Goal: Task Accomplishment & Management: Manage account settings

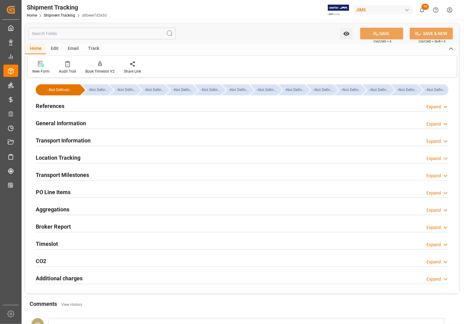
click at [55, 106] on h2 "References" at bounding box center [50, 106] width 29 height 8
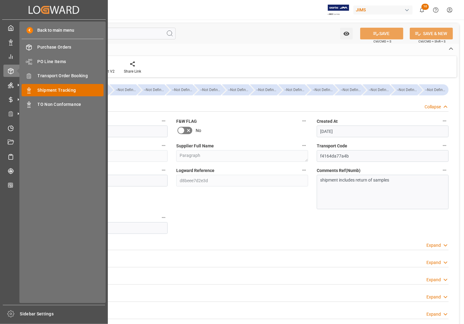
click at [62, 88] on span "Shipment Tracking" at bounding box center [71, 90] width 66 height 6
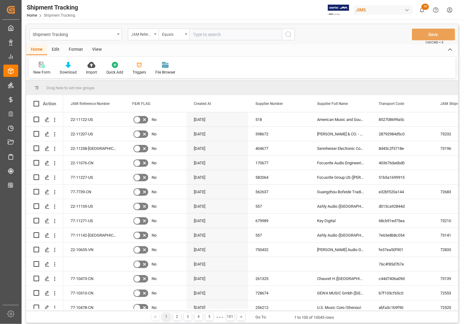
click at [228, 33] on input "text" at bounding box center [235, 35] width 92 height 12
type input "77-10269-[GEOGRAPHIC_DATA]"
click at [287, 35] on icon "search button" at bounding box center [287, 34] width 7 height 7
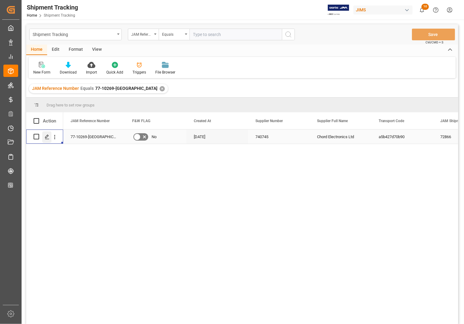
click at [46, 138] on polygon "Press SPACE to select this row." at bounding box center [46, 136] width 3 height 3
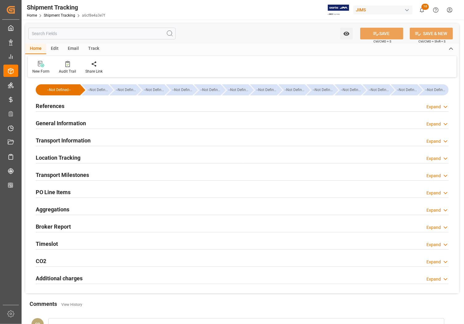
type input "3175.91"
click at [47, 142] on h2 "Transport Information" at bounding box center [63, 140] width 55 height 8
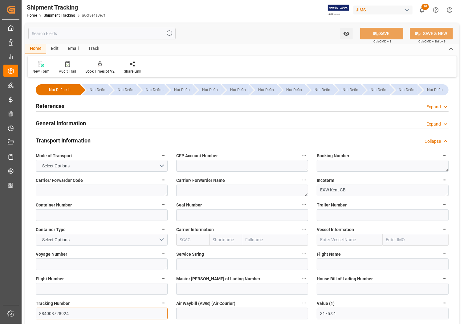
drag, startPoint x: 69, startPoint y: 315, endPoint x: 36, endPoint y: 308, distance: 33.9
click at [36, 308] on input "884008728924" at bounding box center [102, 314] width 132 height 12
click at [150, 126] on div "General Information Expand" at bounding box center [242, 123] width 412 height 12
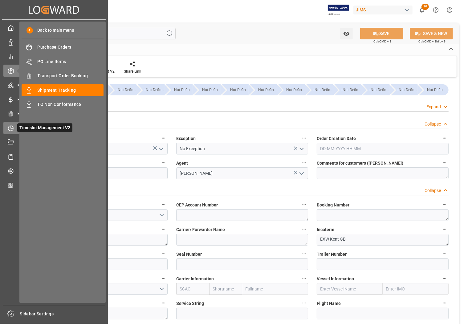
click at [11, 130] on icon at bounding box center [11, 128] width 6 height 6
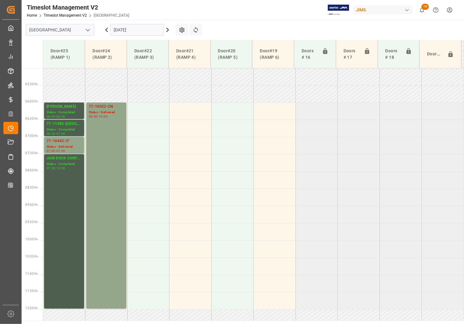
scroll to position [96, 0]
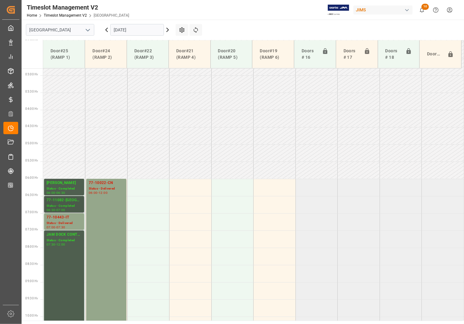
click at [64, 206] on div "Status - Completed" at bounding box center [63, 205] width 35 height 5
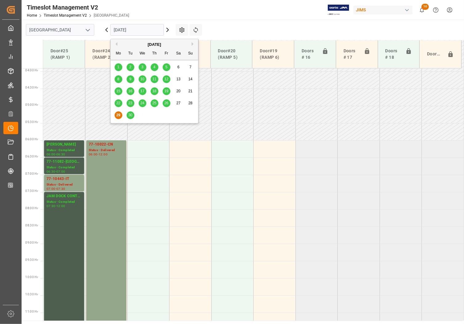
click at [155, 31] on input "[DATE]" at bounding box center [137, 30] width 54 height 12
click at [130, 116] on span "30" at bounding box center [130, 115] width 4 height 4
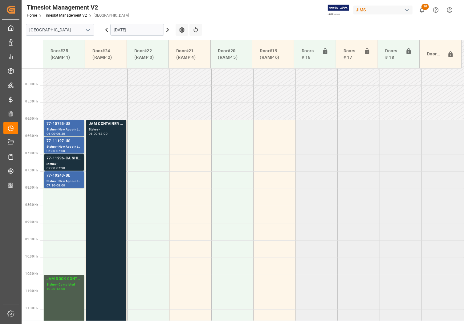
scroll to position [173, 0]
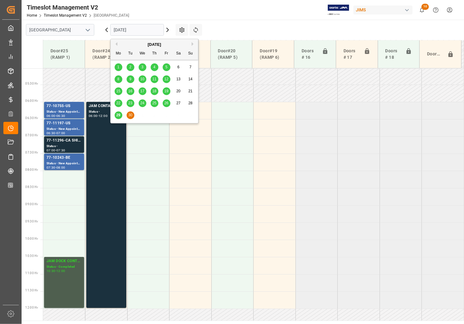
click at [134, 30] on input "[DATE]" at bounding box center [137, 30] width 54 height 12
click at [193, 43] on button "Next Month" at bounding box center [193, 44] width 4 height 4
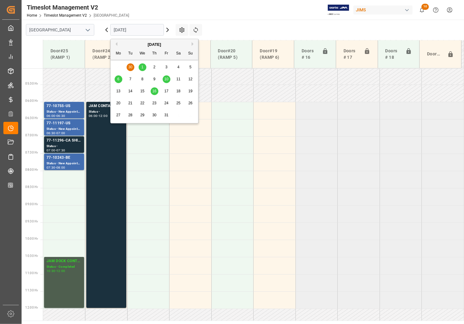
click at [143, 68] on span "1" at bounding box center [142, 67] width 2 height 4
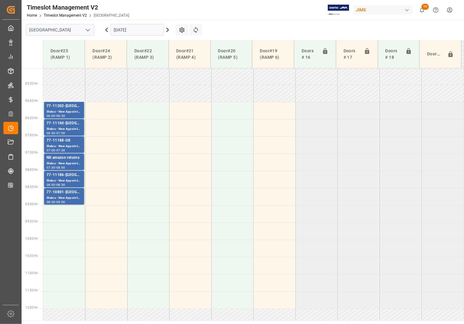
click at [231, 26] on main "Montreal 01-10-2025 Settings Refresh Time Slots Door#25 (RAMP 1) Door#24 (RAMP …" at bounding box center [242, 170] width 441 height 301
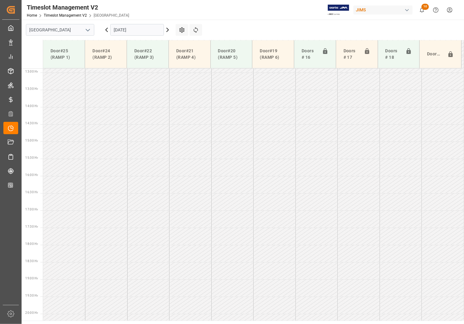
scroll to position [520, 0]
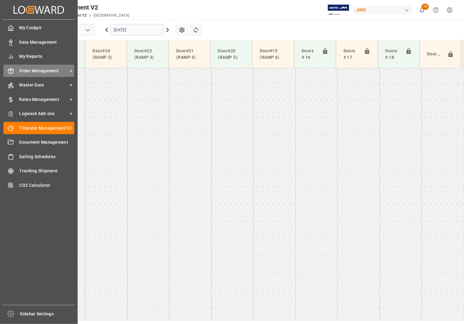
click at [36, 68] on span "Order Management" at bounding box center [43, 71] width 49 height 6
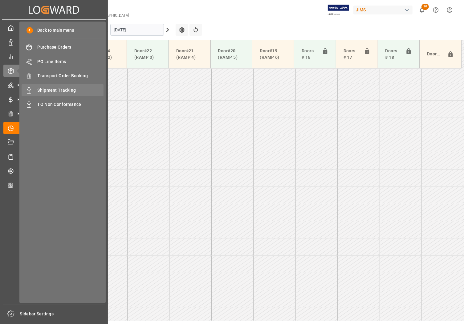
click at [45, 90] on span "Shipment Tracking" at bounding box center [71, 90] width 66 height 6
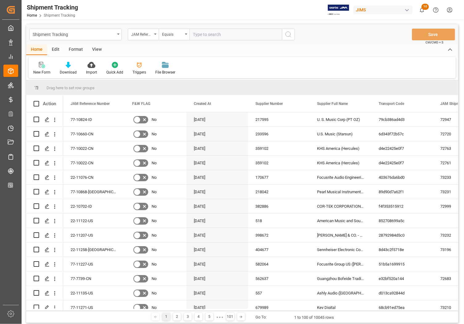
click at [209, 32] on input "text" at bounding box center [235, 35] width 92 height 12
type input "77-11082-[GEOGRAPHIC_DATA]"
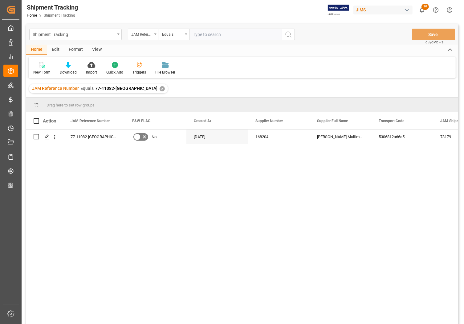
click at [233, 39] on input "text" at bounding box center [235, 35] width 92 height 12
click at [48, 137] on icon "Press SPACE to select this row." at bounding box center [47, 137] width 5 height 5
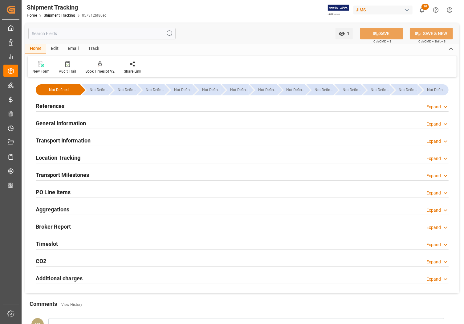
type input "[DATE] 00:00"
click at [57, 174] on h2 "Transport Milestones" at bounding box center [62, 175] width 53 height 8
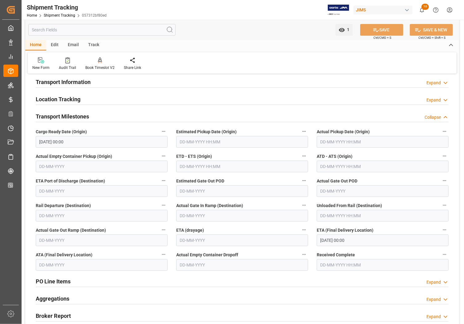
scroll to position [77, 0]
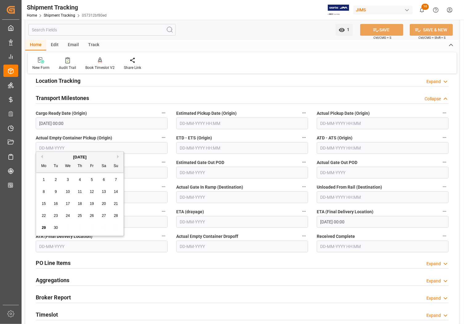
click at [92, 248] on input "text" at bounding box center [102, 247] width 132 height 12
click at [43, 229] on span "29" at bounding box center [44, 228] width 4 height 4
type input "[DATE]"
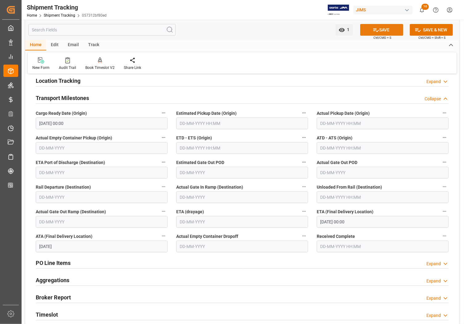
click at [380, 28] on button "SAVE" at bounding box center [381, 30] width 43 height 12
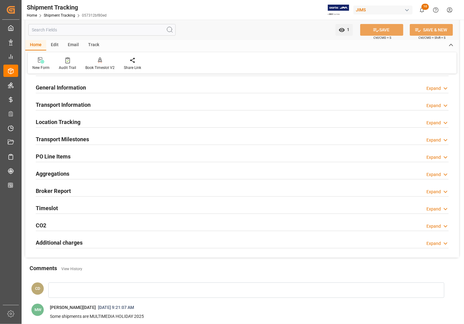
scroll to position [0, 0]
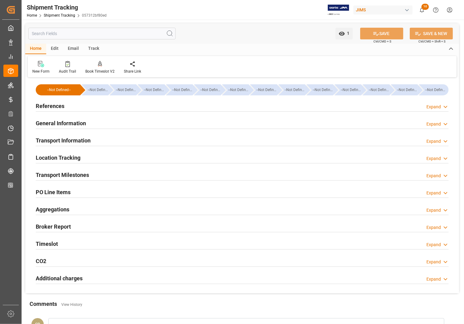
click at [52, 107] on h2 "References" at bounding box center [50, 106] width 29 height 8
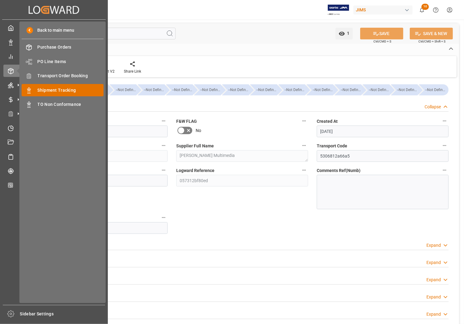
click at [47, 91] on span "Shipment Tracking" at bounding box center [71, 90] width 66 height 6
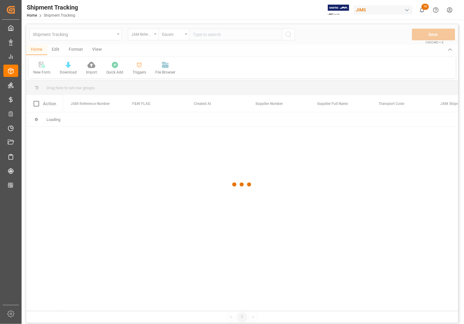
click at [204, 36] on div at bounding box center [242, 184] width 432 height 320
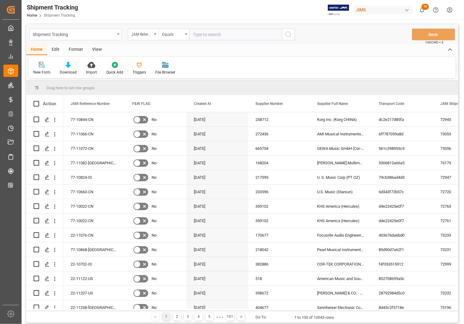
click at [236, 33] on input "text" at bounding box center [235, 35] width 92 height 12
type input "77-11055-US"
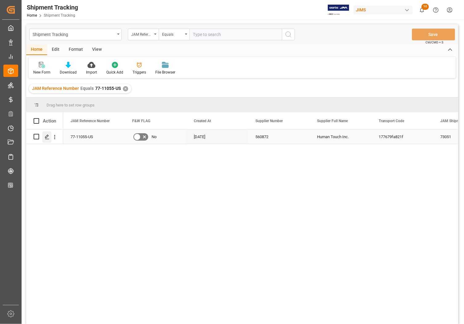
click at [47, 140] on div "Press SPACE to select this row." at bounding box center [46, 136] width 9 height 11
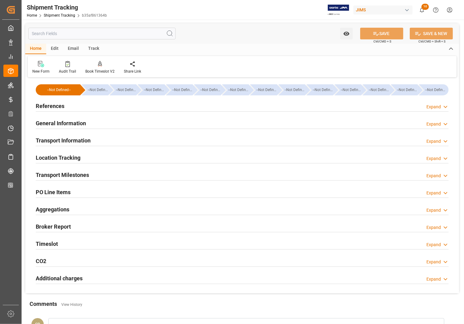
type input "[DATE] 00:00"
click at [53, 174] on h2 "Transport Milestones" at bounding box center [62, 175] width 53 height 8
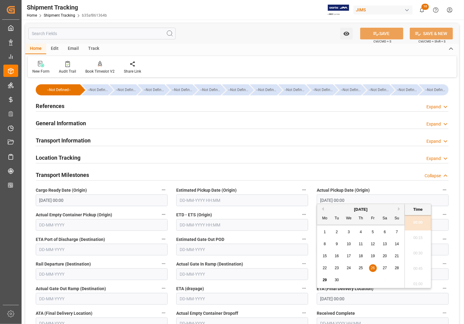
click at [338, 300] on input "[DATE] 00:00" at bounding box center [382, 299] width 132 height 12
click at [398, 208] on button "Next Month" at bounding box center [400, 209] width 4 height 4
click at [349, 231] on span "1" at bounding box center [349, 232] width 2 height 4
type input "[DATE] 00:00"
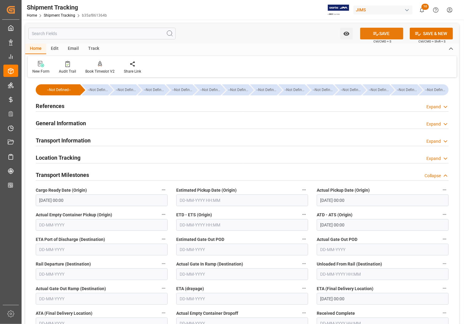
click at [373, 33] on icon at bounding box center [375, 33] width 6 height 6
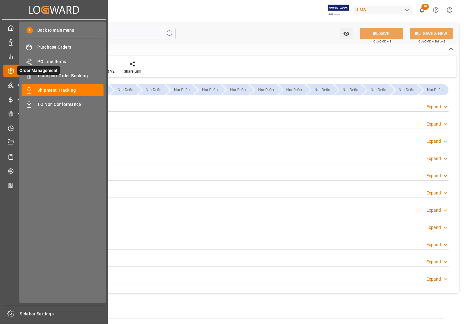
click at [39, 74] on span "Order Management" at bounding box center [38, 70] width 42 height 9
click at [42, 76] on span "Transport Order Booking" at bounding box center [71, 76] width 66 height 6
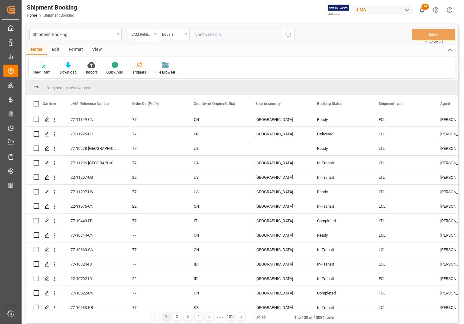
click at [202, 36] on input "text" at bounding box center [235, 35] width 92 height 12
type input "77-11296-[GEOGRAPHIC_DATA]"
click at [285, 34] on circle "search button" at bounding box center [287, 34] width 5 height 5
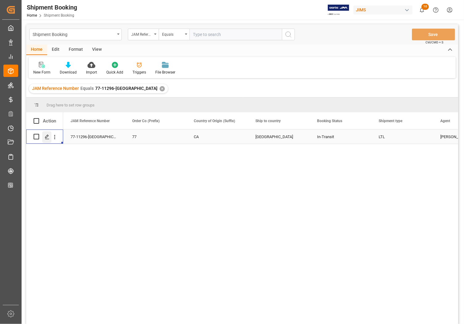
click at [45, 136] on icon "Press SPACE to select this row." at bounding box center [47, 137] width 5 height 5
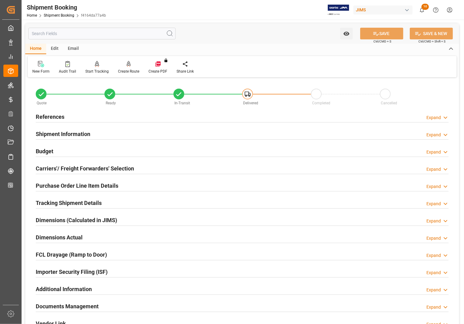
click at [66, 306] on h2 "Documents Management" at bounding box center [67, 306] width 63 height 8
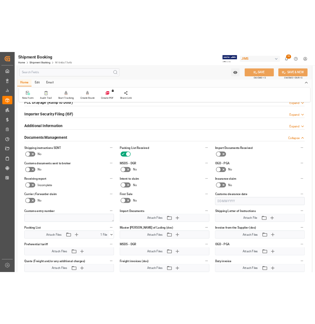
scroll to position [192, 0]
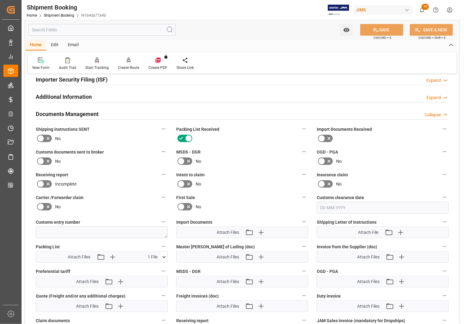
click at [163, 255] on icon at bounding box center [164, 257] width 6 height 6
click at [148, 268] on icon at bounding box center [147, 268] width 5 height 5
click at [122, 175] on label "Receiving report" at bounding box center [102, 175] width 132 height 9
click at [159, 175] on button "Receiving report" at bounding box center [163, 175] width 8 height 8
click at [7, 71] on div at bounding box center [232, 162] width 464 height 324
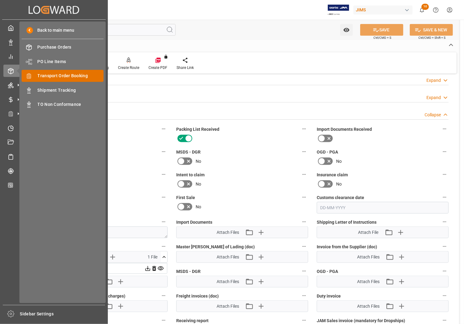
click at [43, 74] on span "Transport Order Booking" at bounding box center [71, 76] width 66 height 6
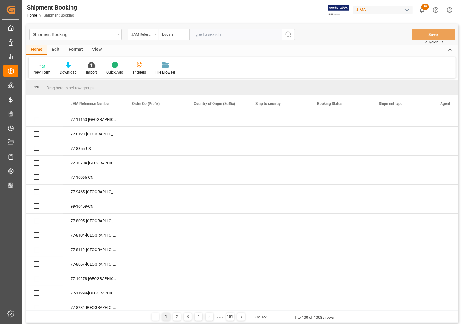
click at [201, 37] on input "text" at bounding box center [235, 35] width 92 height 12
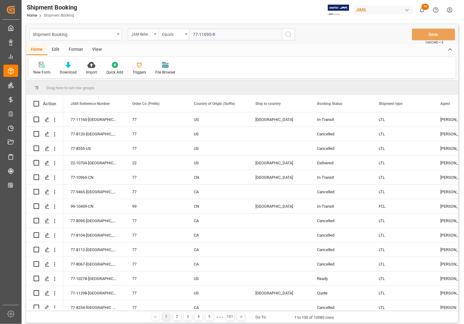
type input "77-11095-RO"
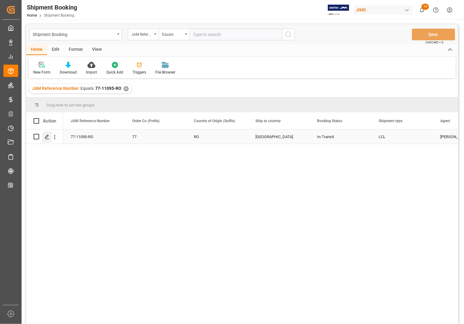
click at [47, 135] on icon "Press SPACE to select this row." at bounding box center [47, 137] width 5 height 5
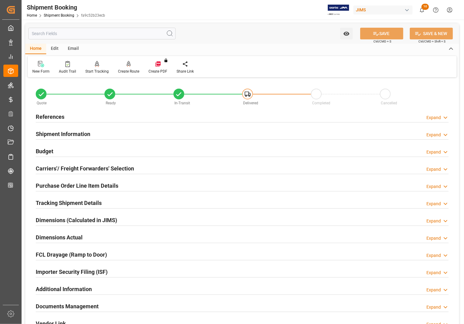
click at [43, 117] on h2 "References" at bounding box center [50, 117] width 29 height 8
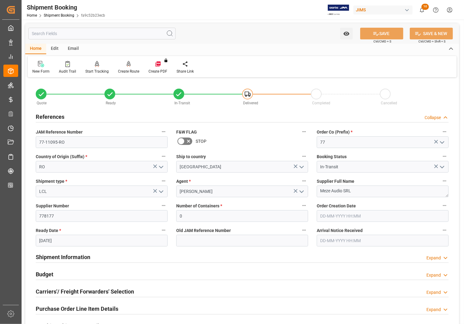
click at [43, 117] on h2 "References" at bounding box center [50, 117] width 29 height 8
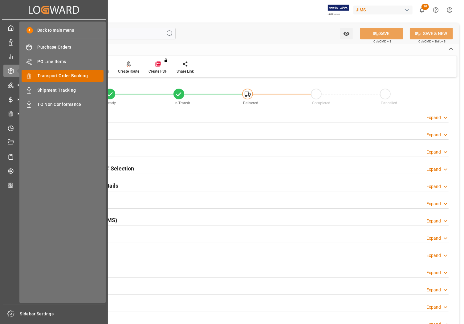
click at [35, 76] on div "Transport Order Booking Transport Order Booking" at bounding box center [63, 76] width 82 height 12
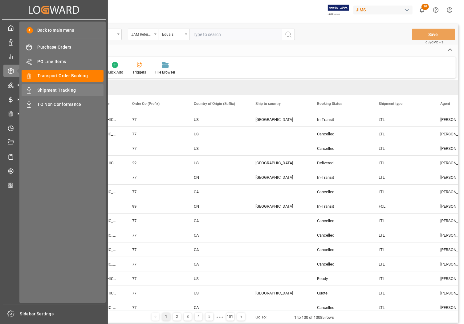
click at [56, 89] on span "Shipment Tracking" at bounding box center [71, 90] width 66 height 6
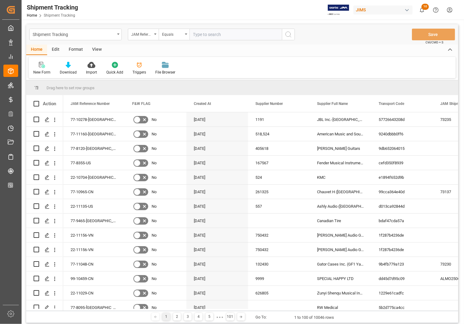
click at [222, 36] on input "text" at bounding box center [235, 35] width 92 height 12
type input "77-11095-RO"
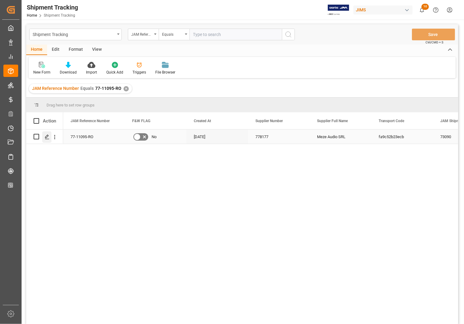
click at [45, 137] on icon "Press SPACE to select this row." at bounding box center [47, 137] width 5 height 5
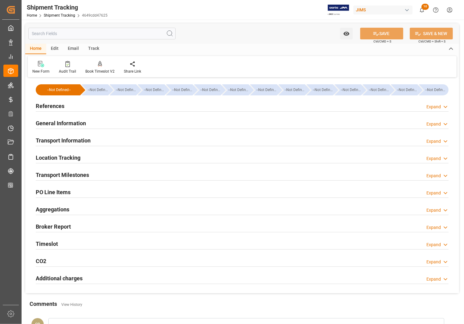
type input "[DATE] 00:00"
click at [48, 172] on h2 "Transport Milestones" at bounding box center [62, 175] width 53 height 8
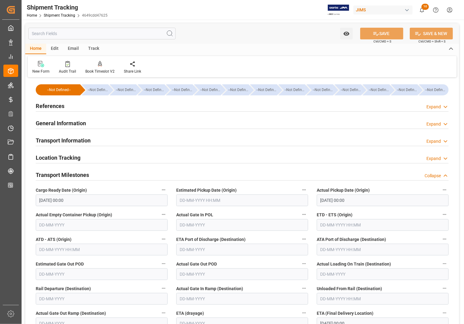
click at [45, 138] on h2 "Transport Information" at bounding box center [63, 140] width 55 height 8
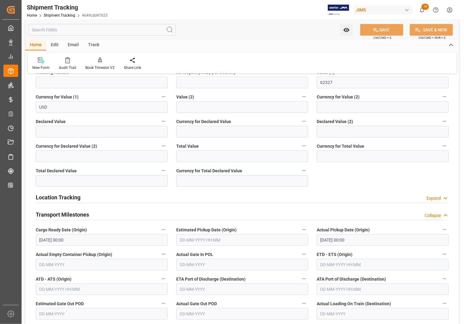
scroll to position [231, 0]
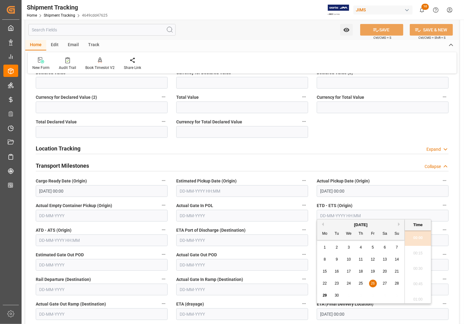
click at [345, 316] on input "[DATE] 00:00" at bounding box center [382, 314] width 132 height 12
click at [398, 224] on button "Next Month" at bounding box center [400, 225] width 4 height 4
click at [347, 248] on div "1" at bounding box center [349, 247] width 8 height 7
type input "[DATE] 00:00"
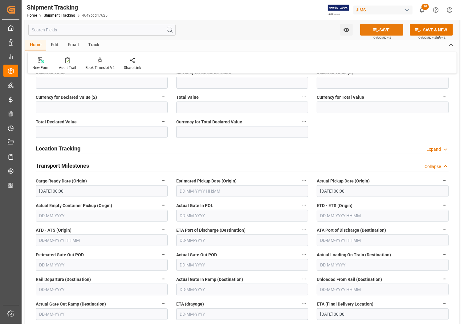
click at [382, 28] on button "SAVE" at bounding box center [381, 30] width 43 height 12
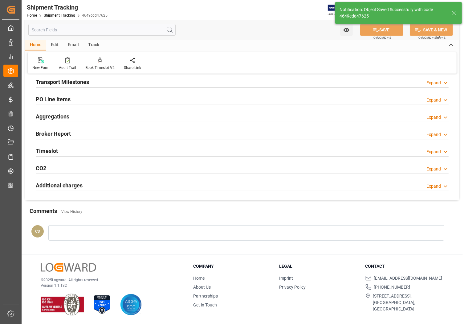
scroll to position [10, 0]
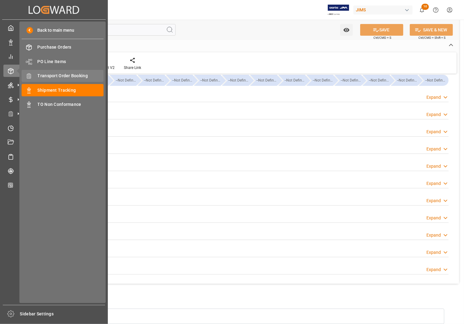
click at [54, 76] on span "Transport Order Booking" at bounding box center [71, 76] width 66 height 6
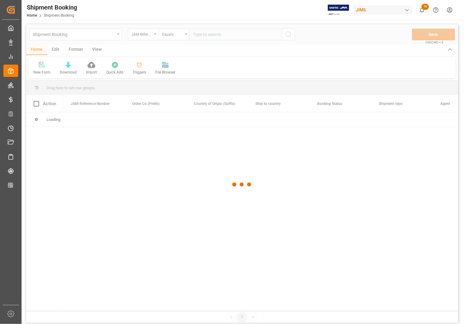
click at [205, 36] on div at bounding box center [242, 184] width 432 height 320
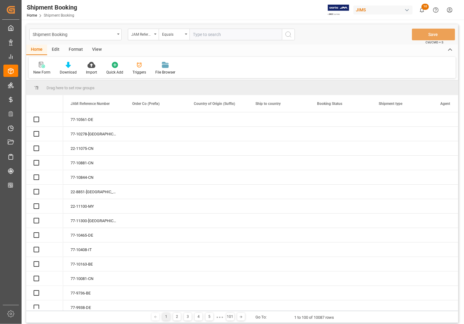
click at [205, 36] on input "text" at bounding box center [235, 35] width 92 height 12
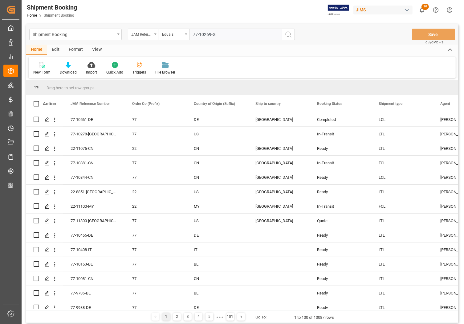
type input "77-10269-[GEOGRAPHIC_DATA]"
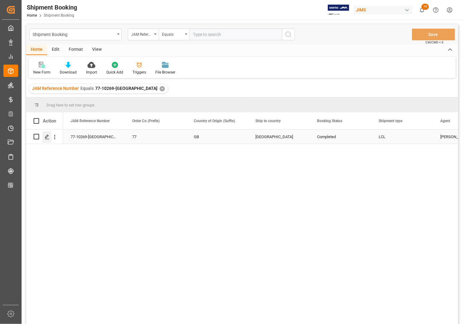
click at [46, 138] on polygon "Press SPACE to select this row." at bounding box center [46, 136] width 3 height 3
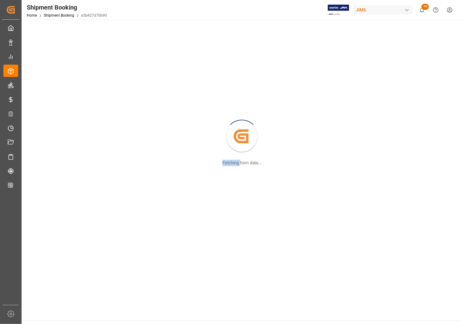
click at [46, 138] on div "Created by potrace 1.15, written by [PERSON_NAME] [DATE]-[DATE] Fetching form d…" at bounding box center [241, 136] width 433 height 227
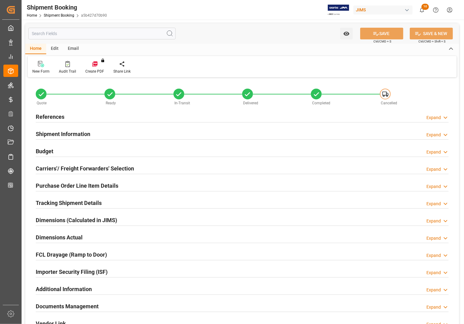
type input "4"
click at [40, 185] on h2 "Purchase Order Line Item Details" at bounding box center [77, 186] width 82 height 8
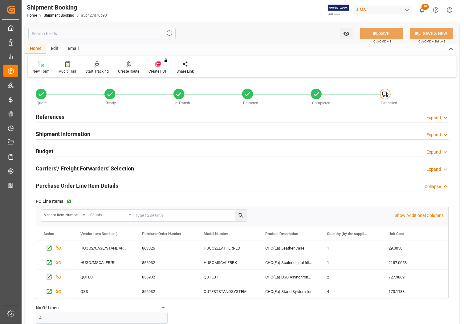
scroll to position [38, 0]
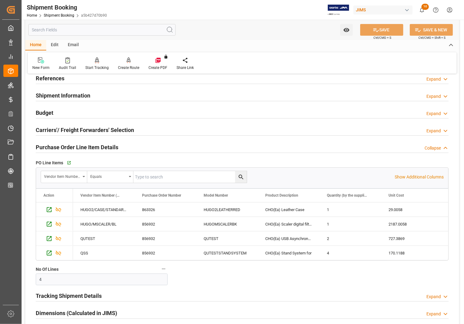
click at [44, 78] on h2 "References" at bounding box center [50, 78] width 29 height 8
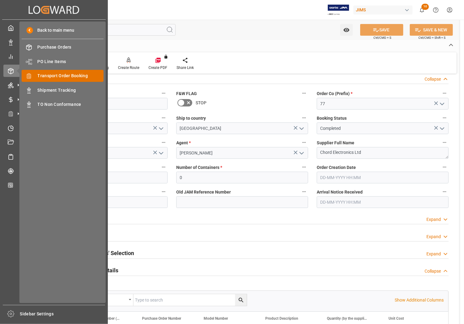
click at [49, 74] on span "Transport Order Booking" at bounding box center [71, 76] width 66 height 6
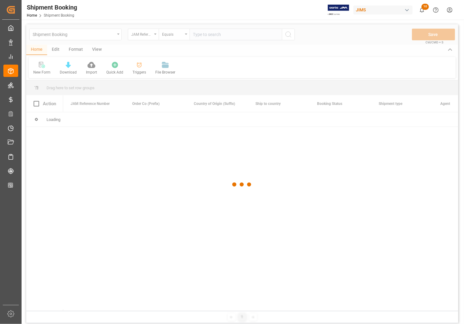
click at [198, 34] on div at bounding box center [242, 184] width 432 height 320
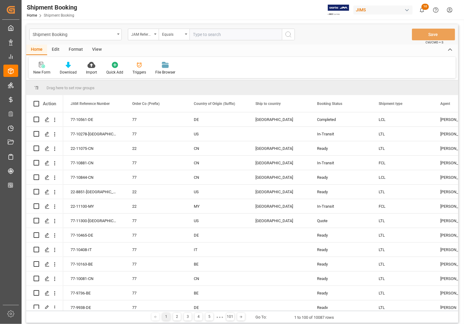
click at [211, 33] on input "text" at bounding box center [235, 35] width 92 height 12
type input "77-10836-[GEOGRAPHIC_DATA]"
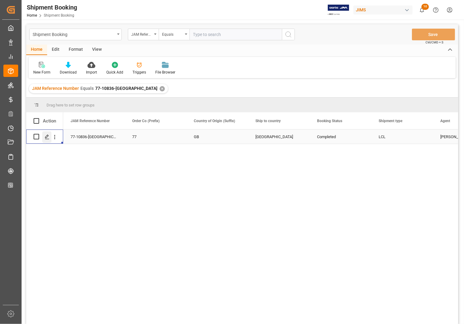
click at [46, 137] on icon "Press SPACE to select this row." at bounding box center [47, 137] width 5 height 5
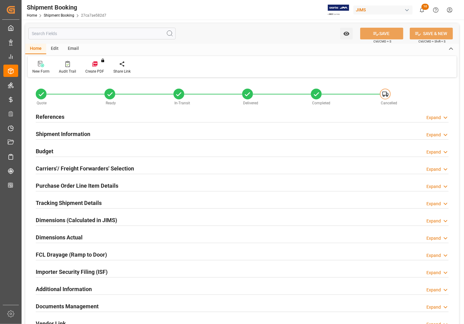
type input "0"
type input "745.1675"
type input "7740"
click at [43, 149] on h2 "Budget" at bounding box center [45, 151] width 18 height 8
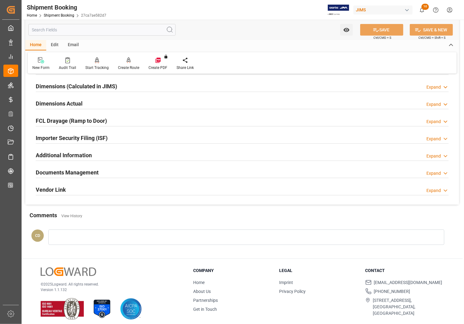
scroll to position [286, 0]
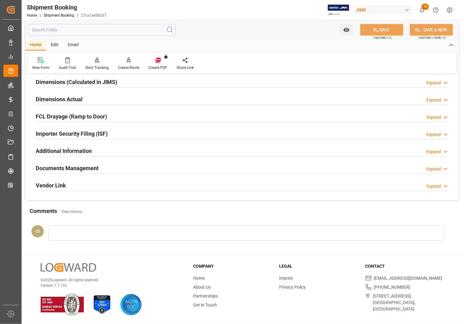
click at [50, 166] on h2 "Documents Management" at bounding box center [67, 168] width 63 height 8
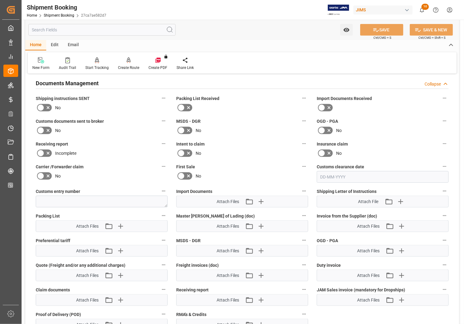
scroll to position [325, 0]
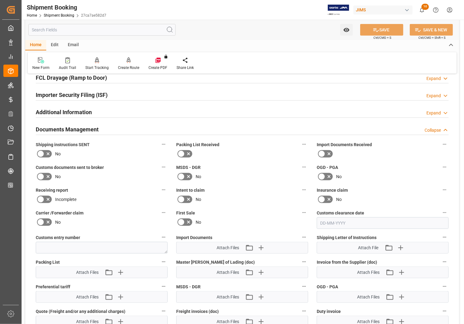
click at [323, 153] on icon at bounding box center [321, 153] width 7 height 7
click at [0, 0] on input "checkbox" at bounding box center [0, 0] width 0 height 0
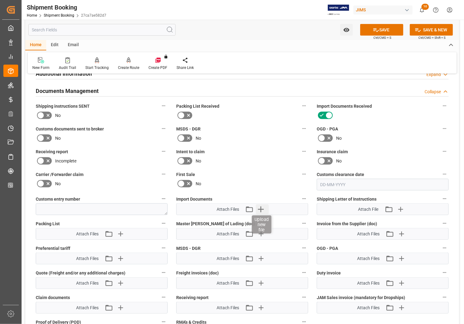
click at [261, 207] on icon "button" at bounding box center [261, 210] width 6 height 6
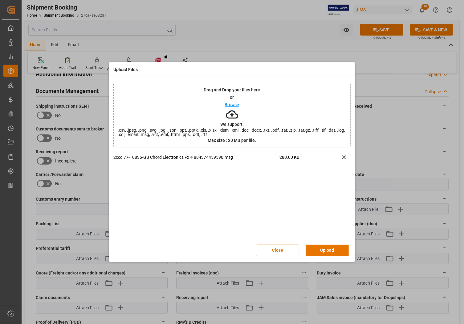
click at [327, 250] on button "Upload" at bounding box center [326, 251] width 43 height 12
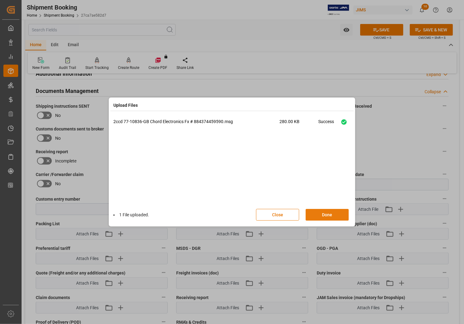
click at [326, 213] on button "Done" at bounding box center [326, 215] width 43 height 12
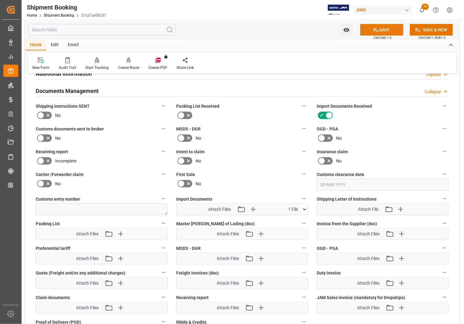
click at [378, 30] on button "SAVE" at bounding box center [381, 30] width 43 height 12
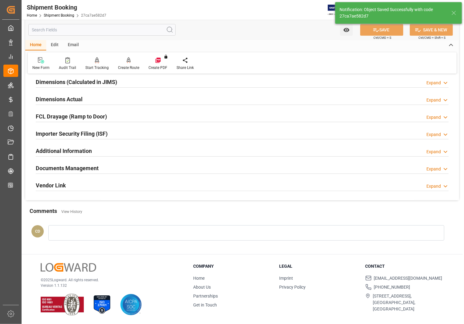
scroll to position [23, 0]
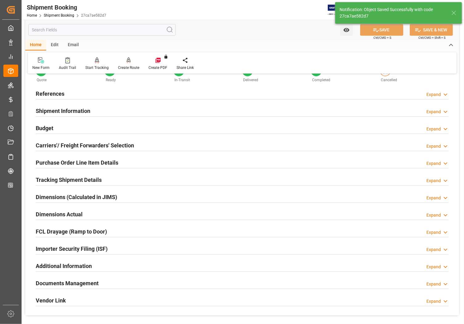
click at [47, 129] on h2 "Budget" at bounding box center [45, 128] width 18 height 8
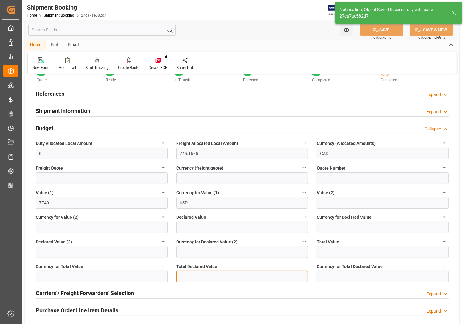
click at [201, 273] on input "text" at bounding box center [242, 277] width 132 height 12
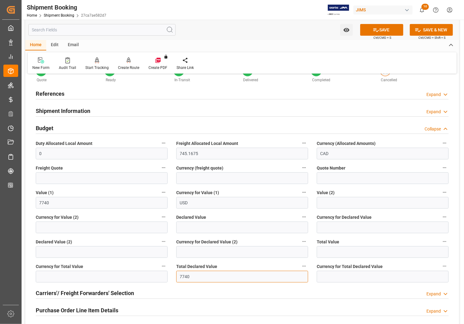
type input "7740"
click at [343, 278] on input at bounding box center [382, 277] width 132 height 12
type input "USD"
click at [373, 30] on icon at bounding box center [375, 30] width 6 height 6
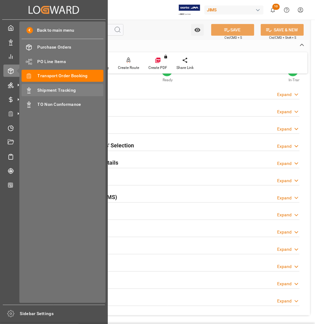
click at [42, 88] on span "Shipment Tracking" at bounding box center [71, 90] width 66 height 6
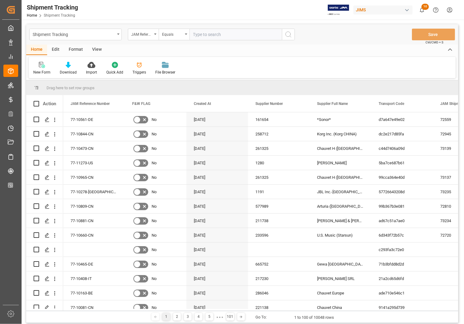
click at [199, 33] on input "text" at bounding box center [235, 35] width 92 height 12
type input "77-10411-[GEOGRAPHIC_DATA]"
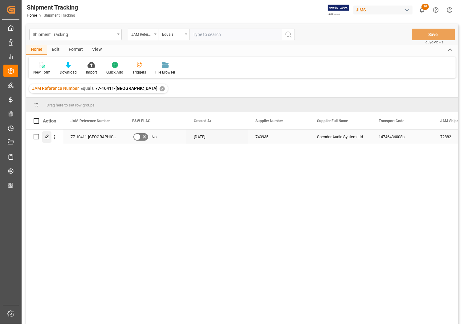
click at [47, 137] on polygon "Press SPACE to select this row." at bounding box center [46, 136] width 3 height 3
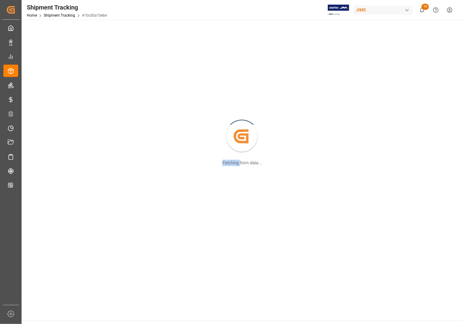
click at [47, 137] on div "Created by potrace 1.15, written by [PERSON_NAME] [DATE]-[DATE] Fetching form d…" at bounding box center [241, 136] width 433 height 227
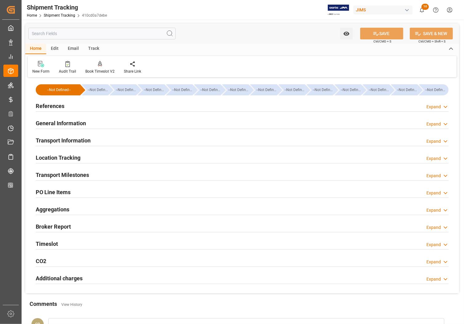
type input "[DATE] 00:00"
type input "[DATE]"
type input "[DATE] 00:00"
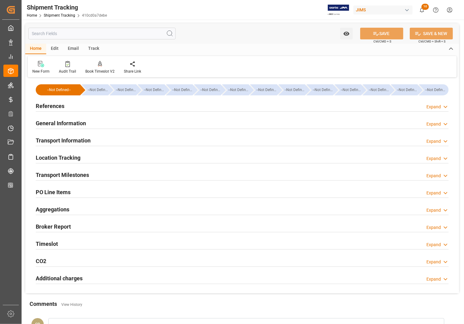
type input "[DATE]"
type input "[DATE] 00:00"
type input "[DATE]"
click at [69, 173] on h2 "Transport Milestones" at bounding box center [62, 175] width 53 height 8
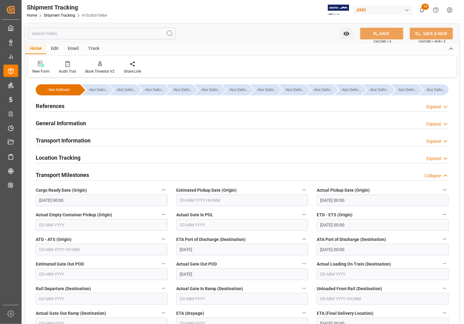
scroll to position [77, 0]
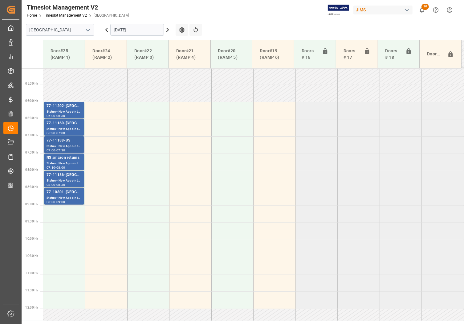
scroll to position [135, 0]
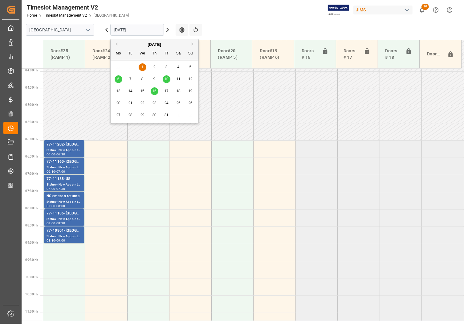
click at [127, 31] on input "01-10-2025" at bounding box center [137, 30] width 54 height 12
click at [141, 67] on div "1" at bounding box center [143, 67] width 8 height 7
click at [115, 31] on input "01-10-2025" at bounding box center [137, 30] width 54 height 12
click at [117, 43] on button "Previous Month" at bounding box center [116, 44] width 4 height 4
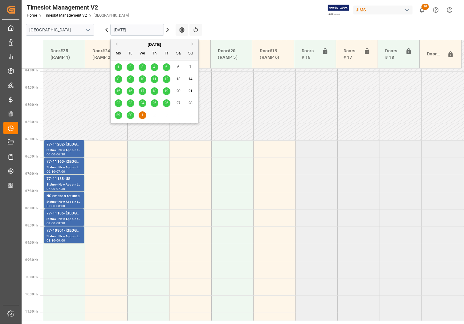
click at [130, 113] on div "30" at bounding box center [131, 115] width 8 height 7
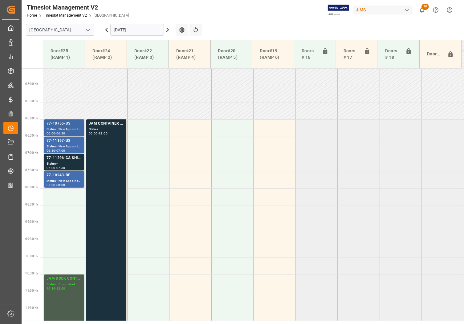
scroll to position [169, 0]
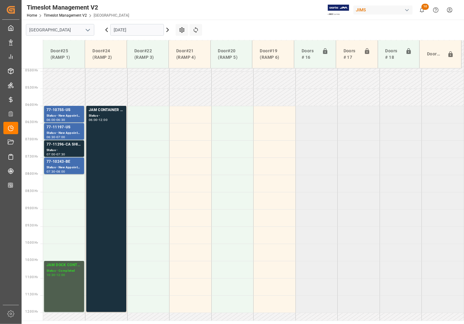
click at [116, 30] on input "[DATE]" at bounding box center [137, 30] width 54 height 12
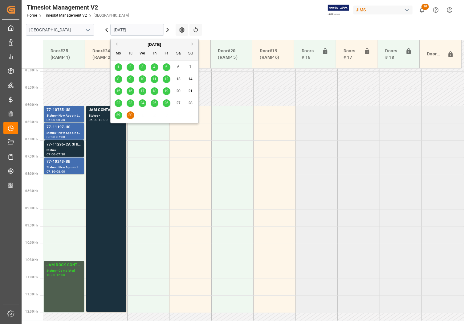
click at [116, 114] on span "29" at bounding box center [118, 115] width 4 height 4
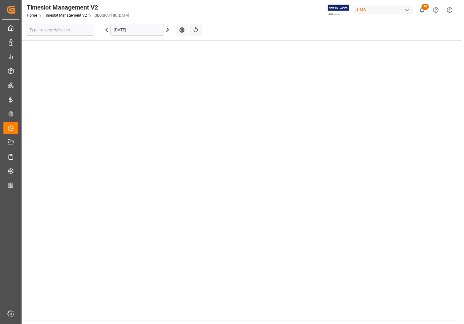
type input "[GEOGRAPHIC_DATA]"
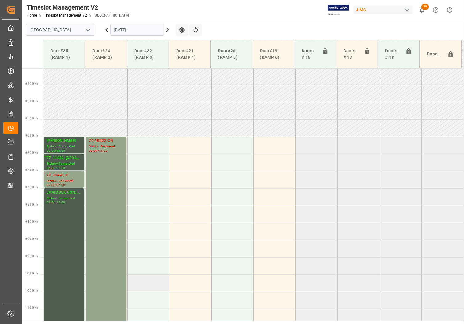
scroll to position [131, 0]
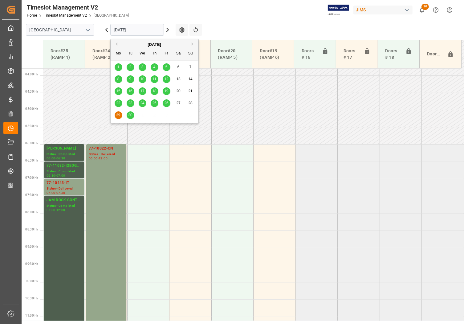
click at [122, 28] on input "[DATE]" at bounding box center [137, 30] width 54 height 12
click at [166, 104] on span "26" at bounding box center [166, 103] width 4 height 4
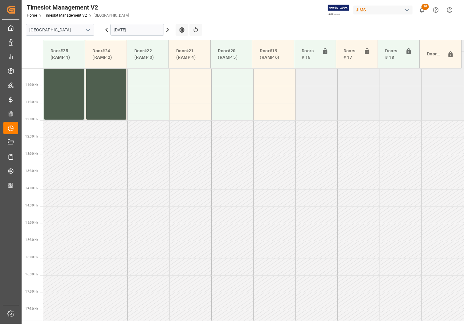
scroll to position [169, 0]
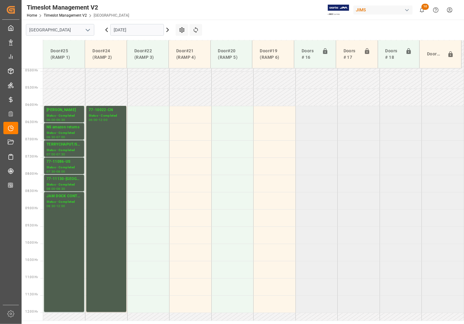
click at [121, 32] on input "[DATE]" at bounding box center [137, 30] width 54 height 12
click at [167, 29] on icon at bounding box center [167, 29] width 7 height 7
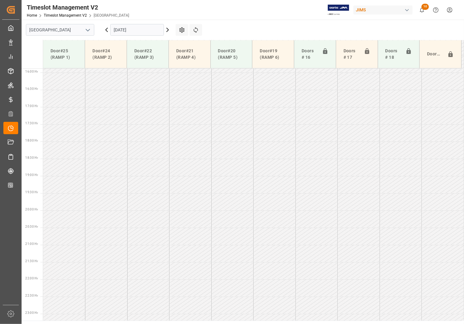
scroll to position [554, 0]
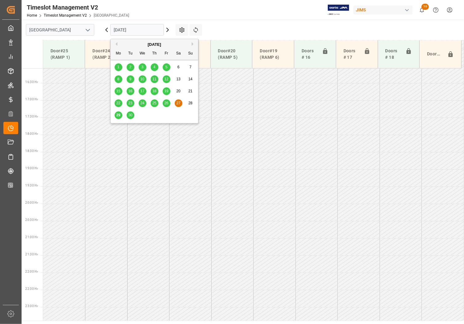
click at [134, 30] on input "27-09-2025" at bounding box center [137, 30] width 54 height 12
click at [193, 42] on div "[DATE]" at bounding box center [154, 45] width 87 height 6
click at [167, 31] on icon at bounding box center [167, 29] width 7 height 7
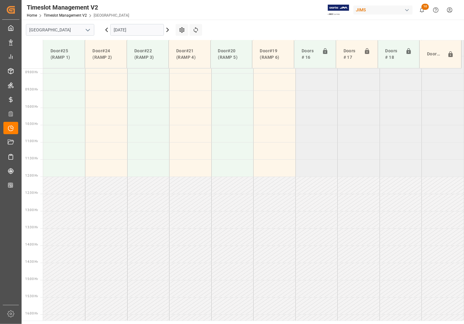
scroll to position [169, 0]
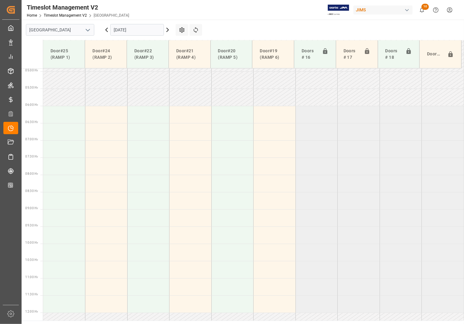
click at [158, 29] on input "28-09-2025" at bounding box center [137, 30] width 54 height 12
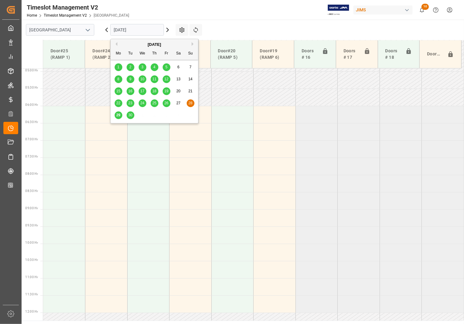
click at [192, 43] on button "Next Month" at bounding box center [193, 44] width 4 height 4
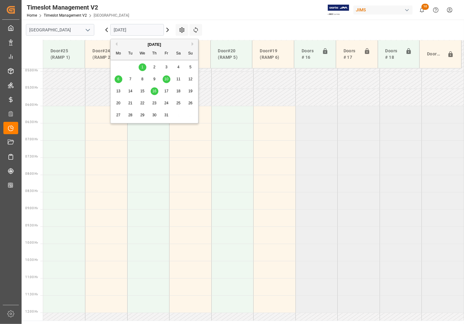
click at [115, 79] on div "6" at bounding box center [119, 79] width 8 height 7
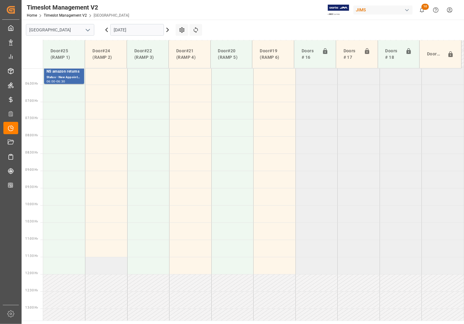
scroll to position [92, 0]
